Goal: Communication & Community: Answer question/provide support

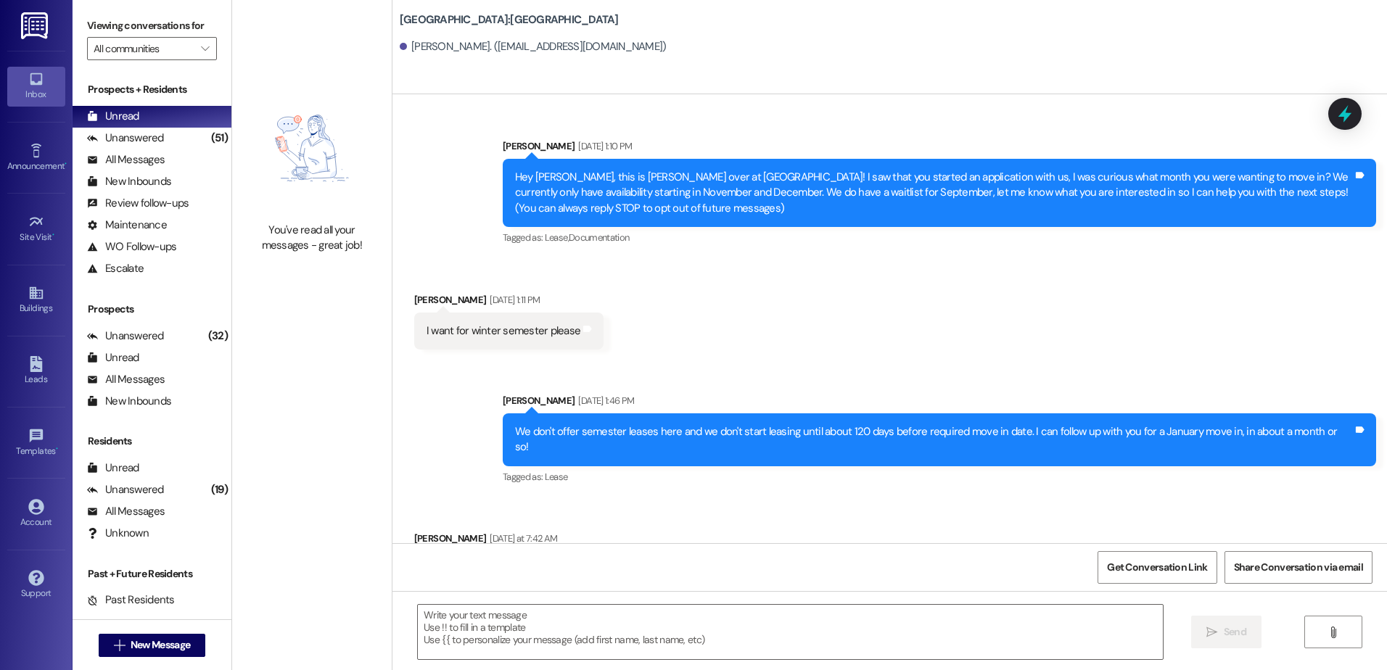
scroll to position [685, 0]
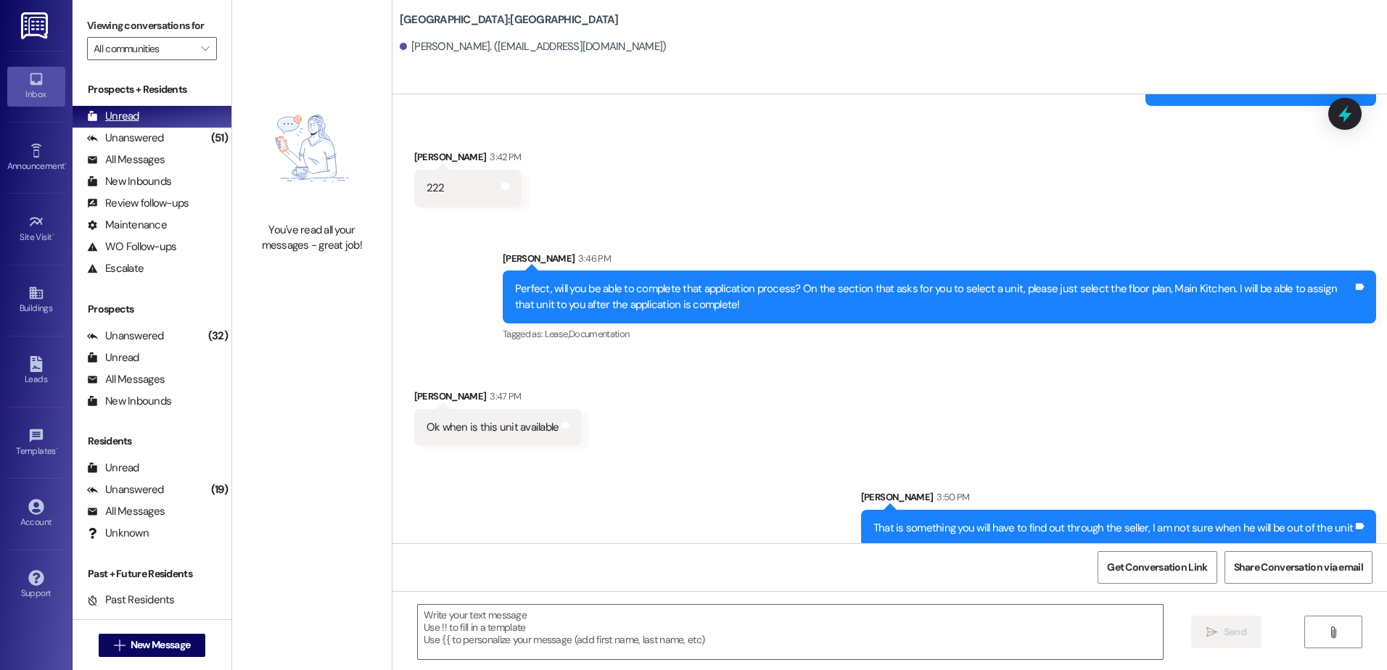
drag, startPoint x: 188, startPoint y: 139, endPoint x: 185, endPoint y: 125, distance: 14.1
click at [188, 139] on div "Unanswered (51)" at bounding box center [152, 139] width 159 height 22
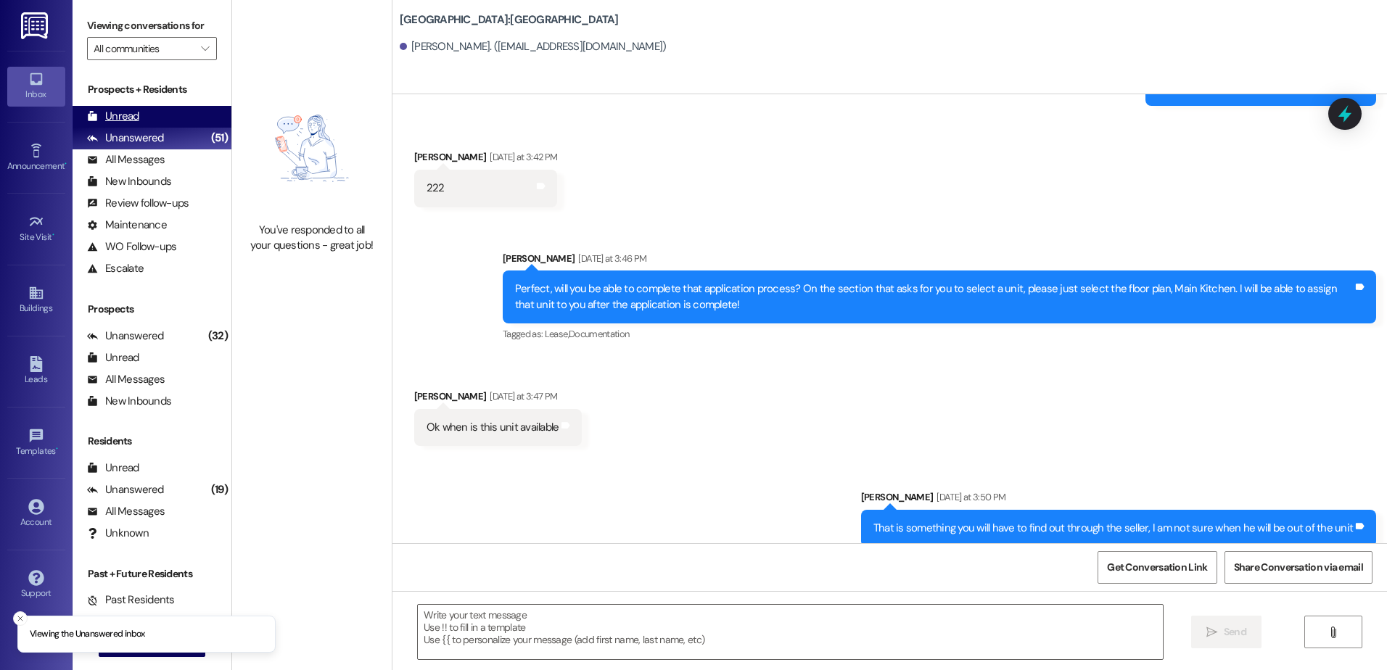
click at [184, 118] on div "Unread (0)" at bounding box center [152, 117] width 159 height 22
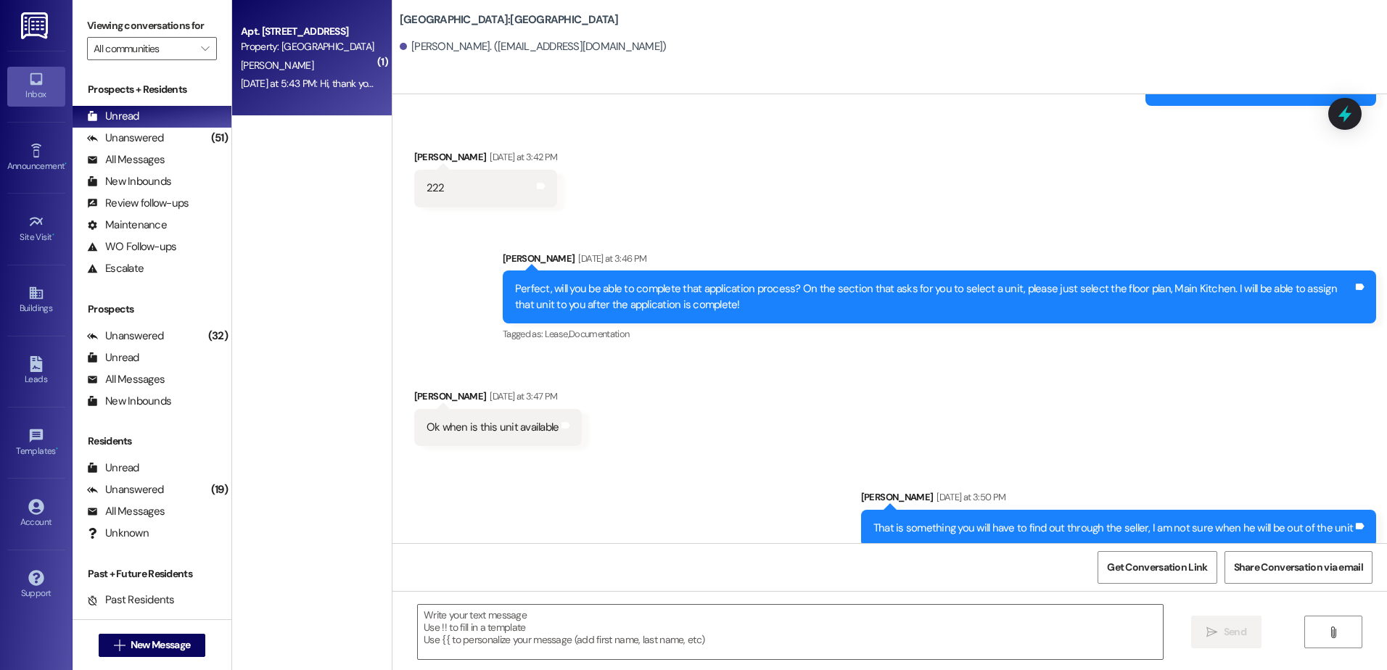
click at [290, 107] on div "Apt. [STREET_ADDRESS] Property: [GEOGRAPHIC_DATA] [PERSON_NAME] [DATE] at 5:43 …" at bounding box center [312, 58] width 160 height 116
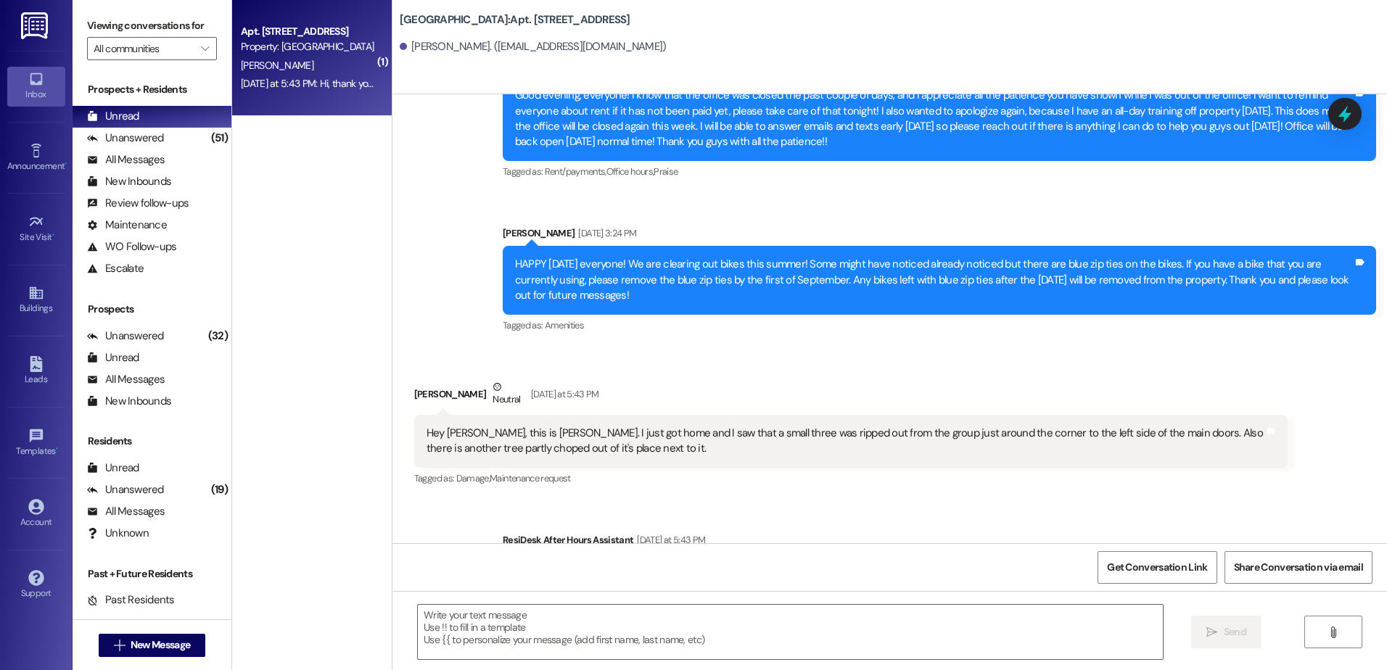
scroll to position [9203, 0]
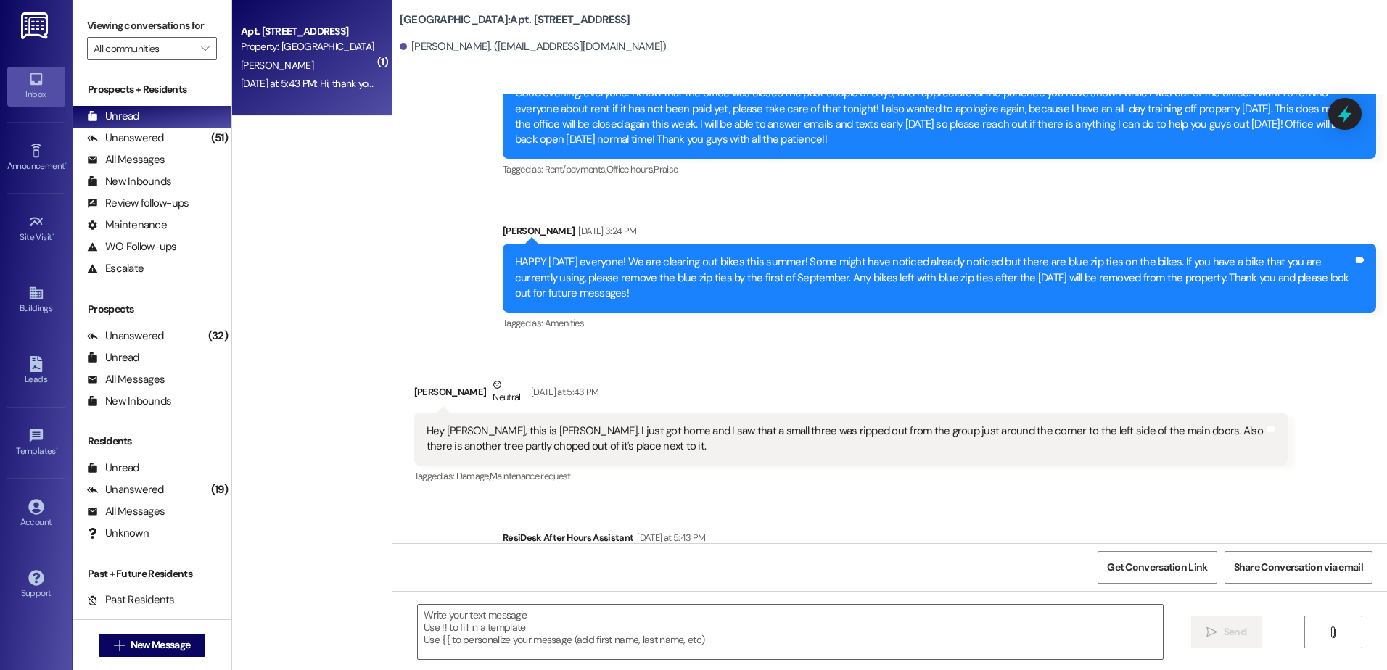
click at [468, 665] on div " Send " at bounding box center [889, 645] width 995 height 109
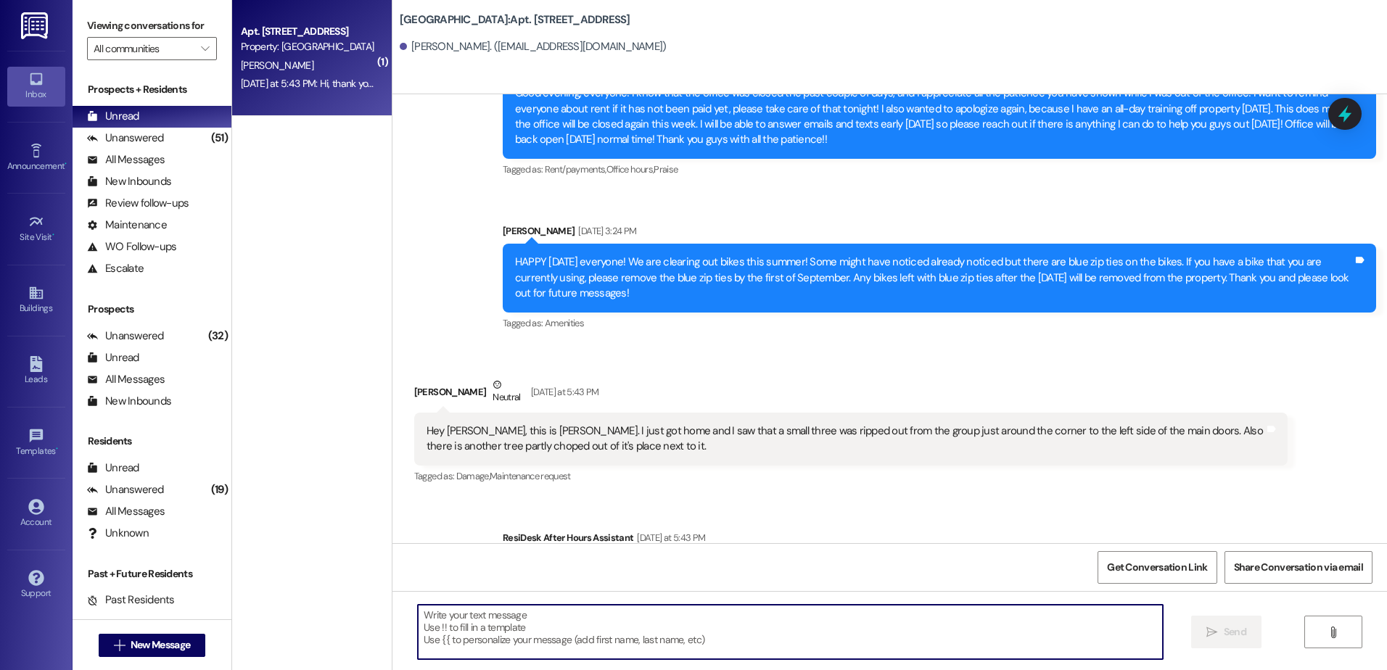
drag, startPoint x: 471, startPoint y: 654, endPoint x: 473, endPoint y: 668, distance: 14.0
click at [476, 656] on textarea at bounding box center [790, 632] width 744 height 54
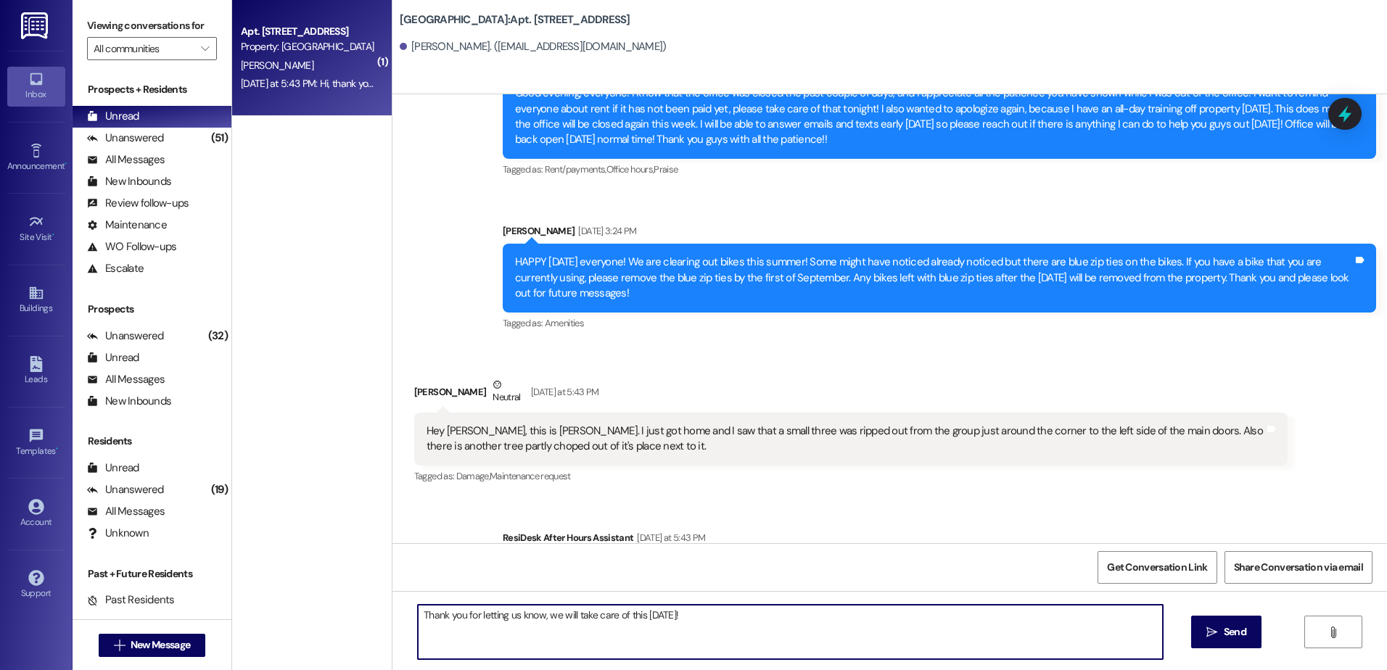
type textarea "Thank you for letting us know, we will take care of this [DATE]!"
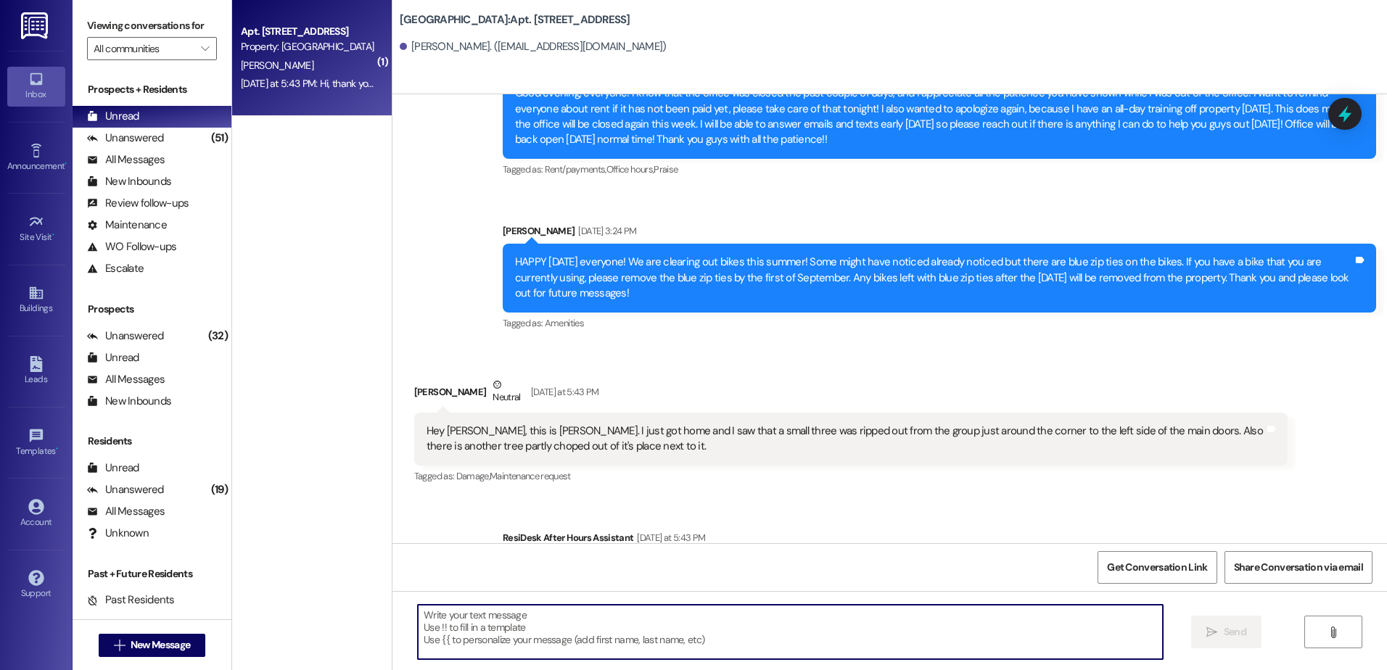
scroll to position [9079, 0]
